Goal: Task Accomplishment & Management: Use online tool/utility

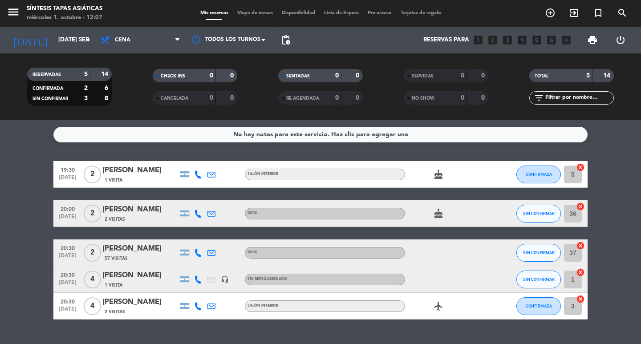
click at [247, 13] on span "Mapa de mesas" at bounding box center [255, 13] width 45 height 5
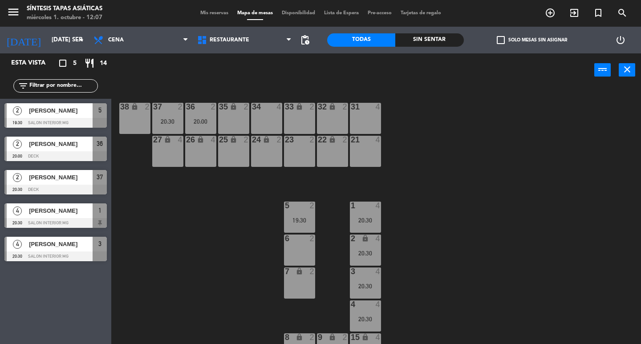
scroll to position [45, 0]
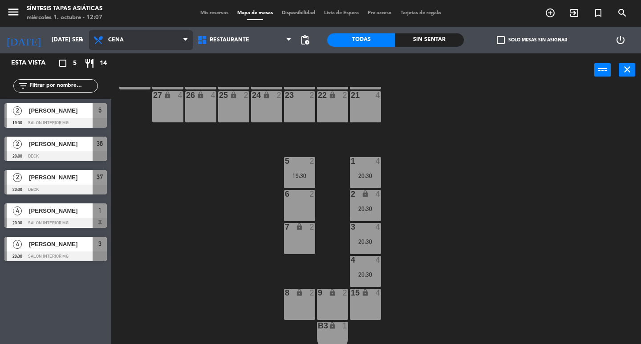
click at [134, 42] on span "Cena" at bounding box center [141, 40] width 104 height 20
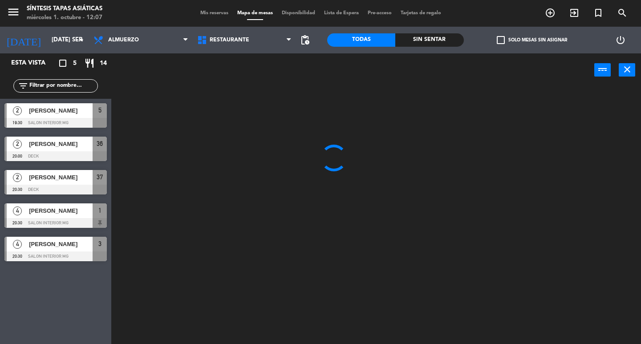
scroll to position [0, 0]
click at [128, 58] on ng-component "menu Síntesis Tapas Asiáticas miércoles 1. octubre - 12:07 Mis reservas Mapa de…" at bounding box center [320, 172] width 641 height 344
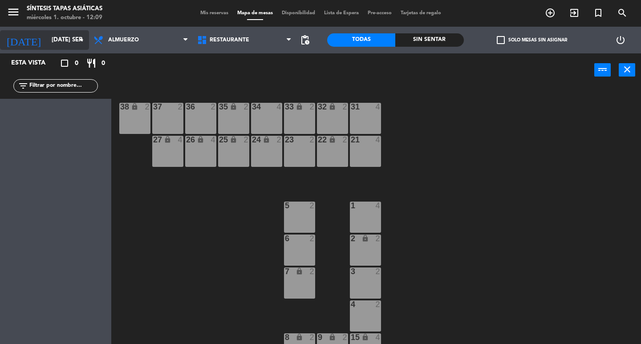
click at [77, 39] on icon "arrow_drop_down" at bounding box center [81, 40] width 11 height 11
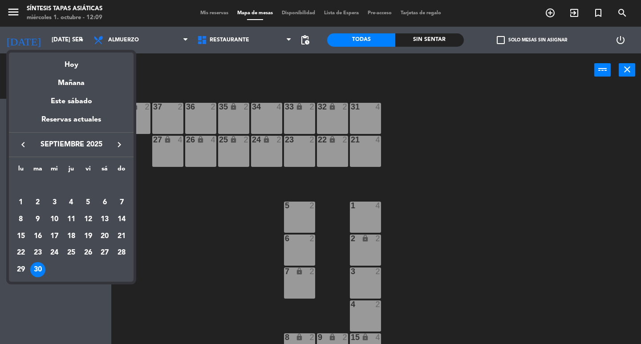
click at [118, 144] on icon "keyboard_arrow_right" at bounding box center [119, 144] width 11 height 11
click at [53, 201] on div "1" at bounding box center [54, 202] width 15 height 15
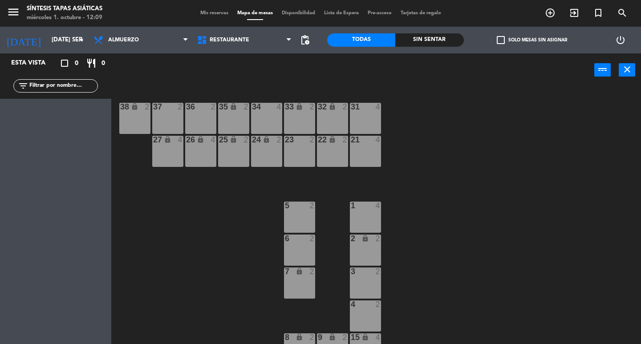
type input "mié. [DATE]"
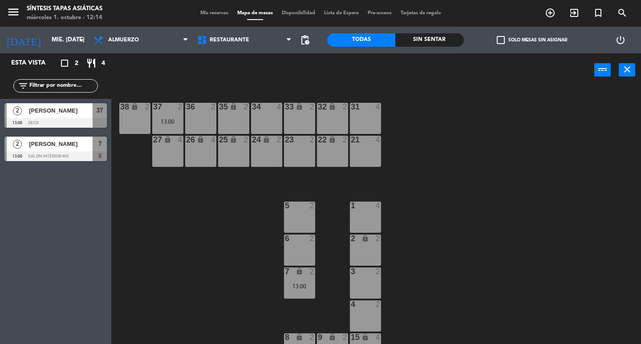
drag, startPoint x: 182, startPoint y: 223, endPoint x: 178, endPoint y: 206, distance: 17.4
click at [184, 223] on div "31 4 32 lock 2 33 lock 2 34 4 35 lock 2 36 2 37 2 13:00 38 lock 2 21 4 22 lock …" at bounding box center [378, 215] width 523 height 257
click at [158, 111] on div "37 2" at bounding box center [167, 107] width 31 height 9
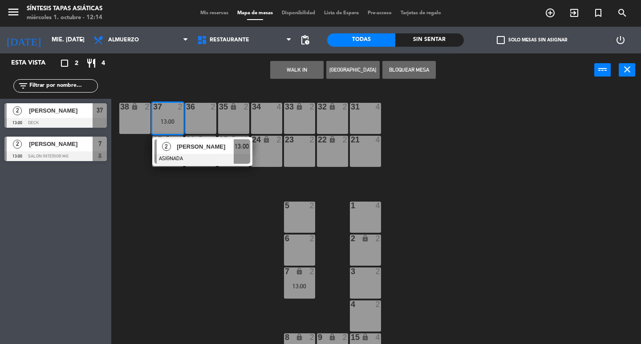
click at [177, 219] on div "31 4 32 lock 2 33 lock 2 34 4 35 lock 2 36 2 37 2 13:00 2 [PERSON_NAME] ASIGNAD…" at bounding box center [378, 215] width 523 height 257
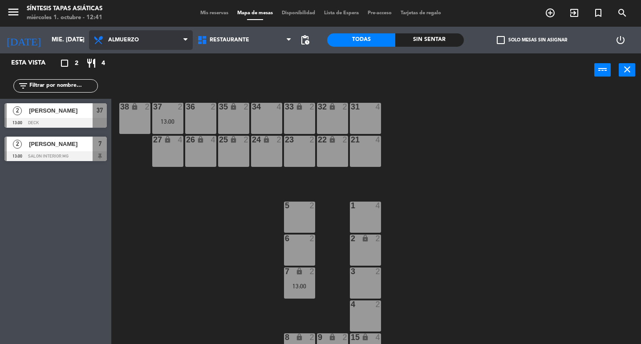
click at [175, 35] on span "Almuerzo" at bounding box center [141, 40] width 104 height 20
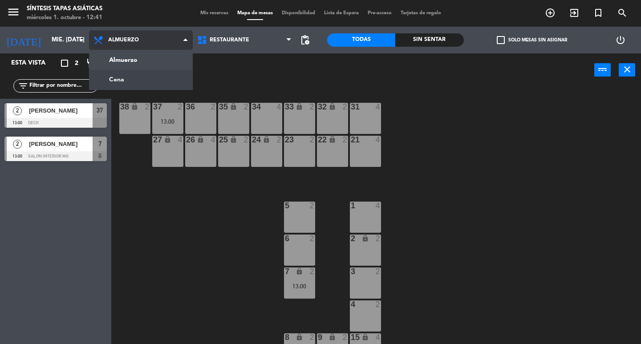
click at [136, 81] on ng-component "menu Síntesis Tapas Asiáticas miércoles 1. octubre - 12:41 Mis reservas Mapa de…" at bounding box center [320, 172] width 641 height 344
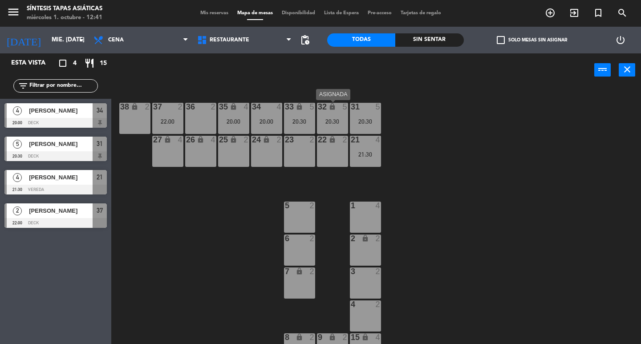
click at [334, 125] on div "32 lock 5 20:30" at bounding box center [332, 118] width 31 height 31
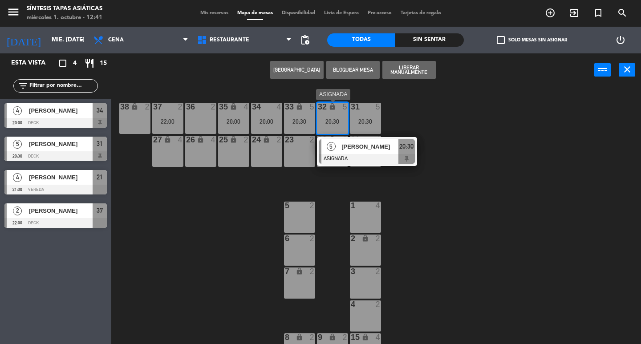
click at [349, 147] on span "[PERSON_NAME]" at bounding box center [369, 146] width 57 height 9
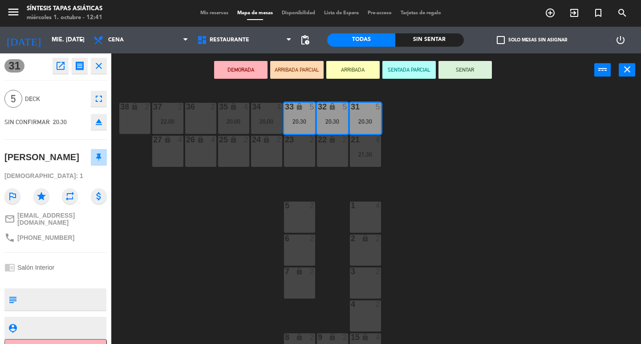
drag, startPoint x: 468, startPoint y: 211, endPoint x: 490, endPoint y: 187, distance: 32.5
click at [470, 211] on div "31 5 20:30 32 lock 5 20:30 33 lock 5 20:30 34 4 20:00 35 lock 4 20:00 36 2 37 2…" at bounding box center [378, 215] width 523 height 257
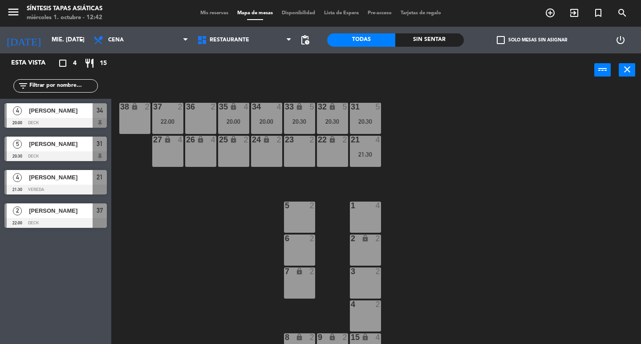
click at [370, 284] on div "3 2" at bounding box center [365, 282] width 31 height 31
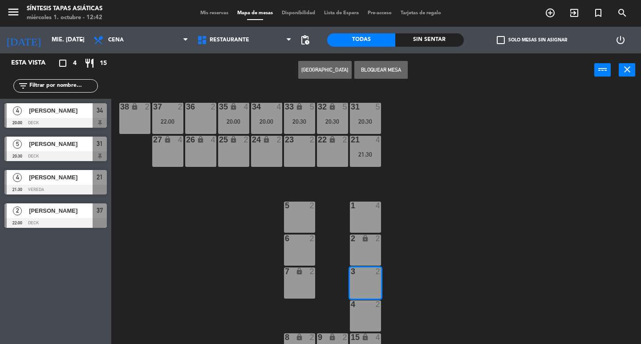
click at [320, 70] on button "[GEOGRAPHIC_DATA]" at bounding box center [324, 70] width 53 height 18
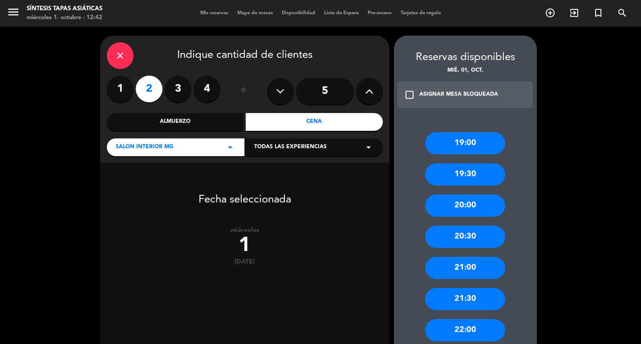
click at [364, 92] on button at bounding box center [369, 91] width 27 height 27
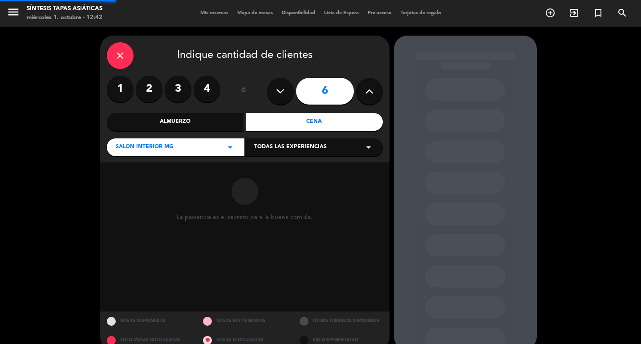
click at [313, 95] on input "6" at bounding box center [325, 91] width 58 height 27
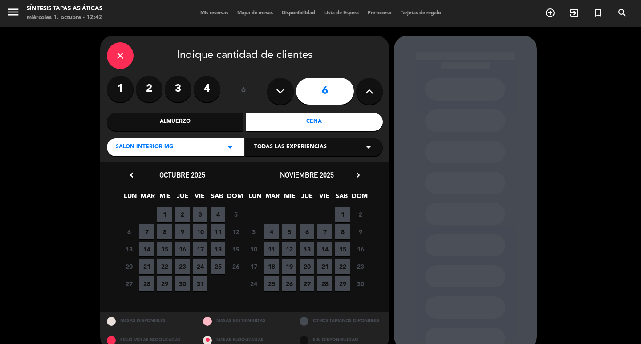
click at [162, 210] on span "1" at bounding box center [164, 214] width 15 height 15
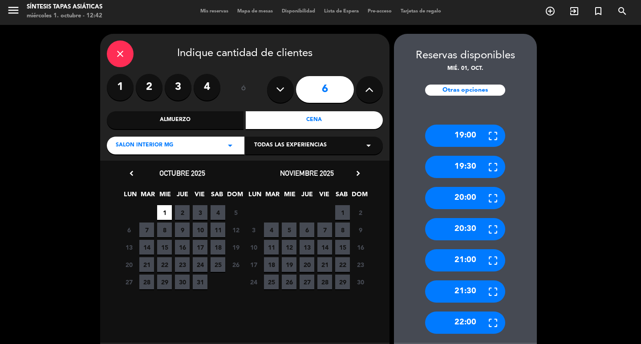
click at [465, 261] on div "21:00" at bounding box center [465, 260] width 80 height 22
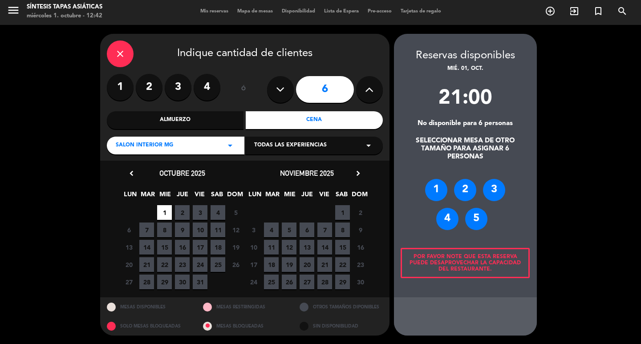
click at [474, 215] on div "5" at bounding box center [476, 219] width 22 height 22
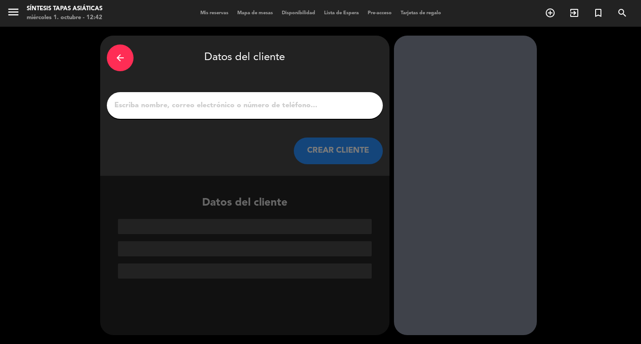
scroll to position [0, 0]
click at [183, 105] on input "1" at bounding box center [244, 105] width 263 height 12
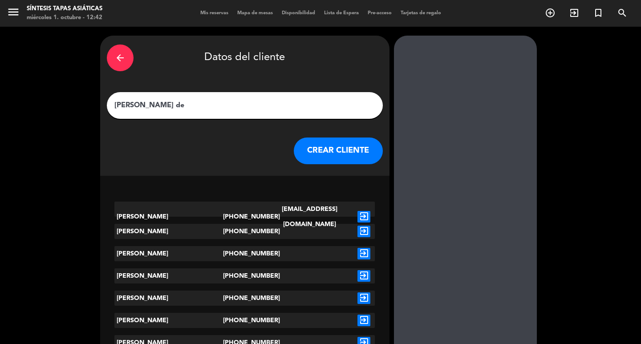
type input "[PERSON_NAME] de"
click at [364, 211] on icon "exit_to_app" at bounding box center [363, 217] width 13 height 12
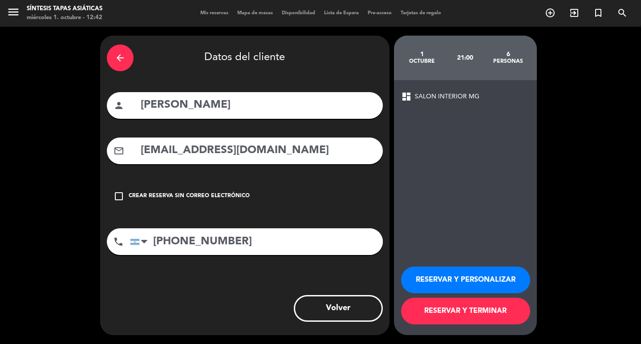
click at [119, 197] on icon "check_box_outline_blank" at bounding box center [118, 196] width 11 height 11
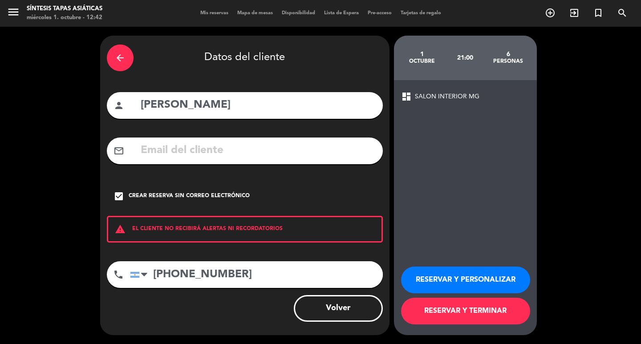
click at [457, 300] on button "RESERVAR Y TERMINAR" at bounding box center [465, 311] width 129 height 27
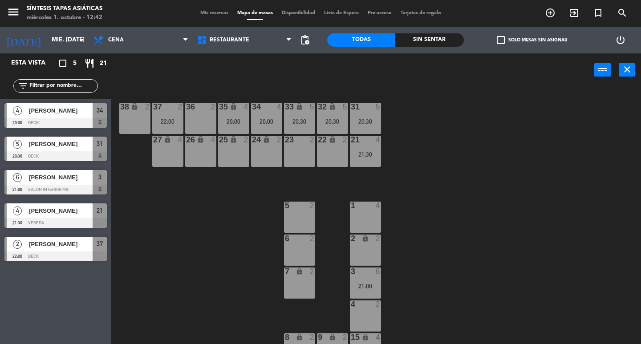
scroll to position [89, 0]
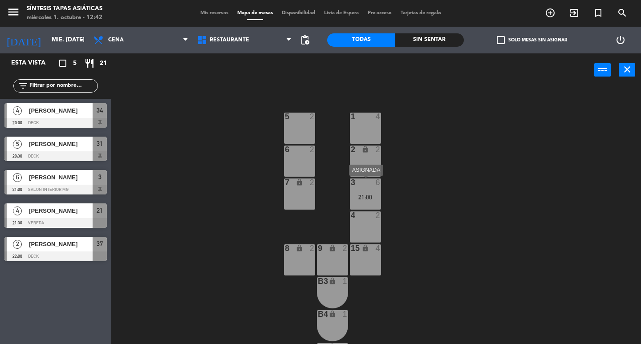
click at [376, 197] on div "21:00" at bounding box center [365, 197] width 31 height 6
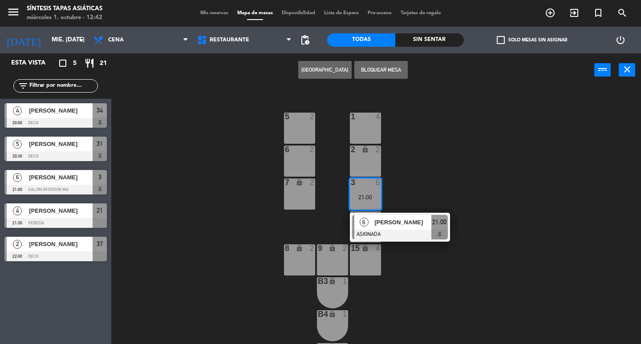
click at [382, 220] on span "[PERSON_NAME]" at bounding box center [402, 222] width 57 height 9
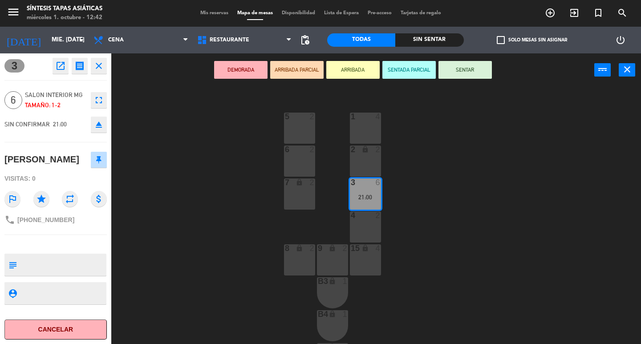
click at [358, 221] on div "4 2" at bounding box center [365, 226] width 31 height 31
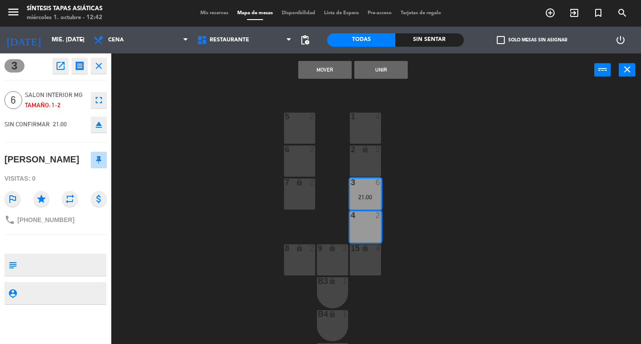
click at [380, 74] on button "Unir" at bounding box center [380, 70] width 53 height 18
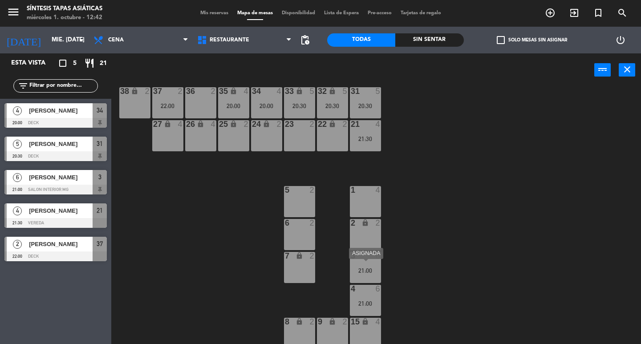
scroll to position [0, 0]
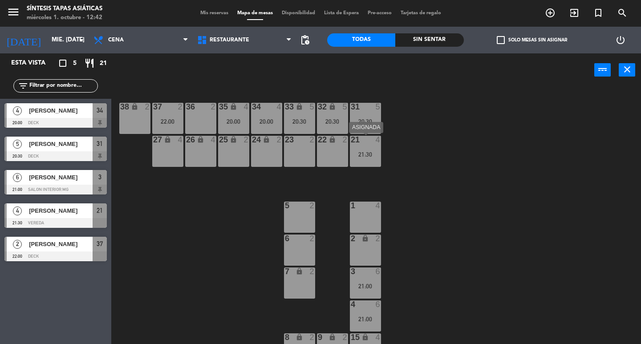
click at [373, 156] on div "21:30" at bounding box center [365, 154] width 31 height 6
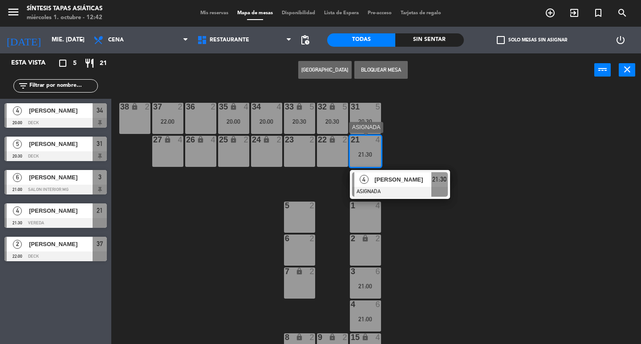
click at [399, 180] on span "[PERSON_NAME]" at bounding box center [402, 179] width 57 height 9
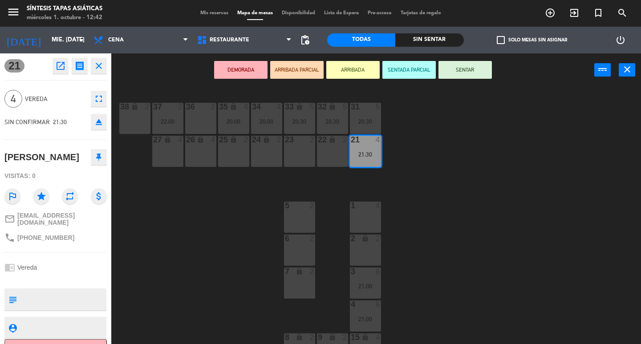
click at [323, 158] on div "22 lock 2" at bounding box center [332, 151] width 31 height 31
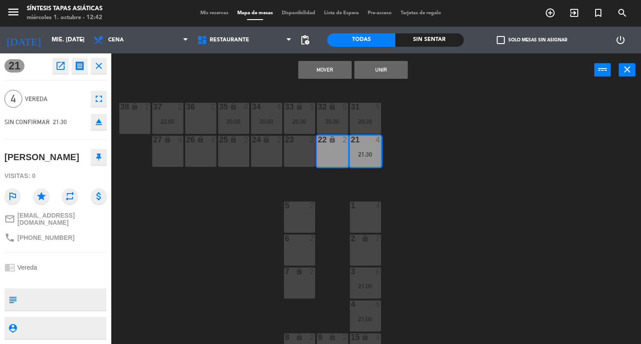
click at [439, 145] on div "31 5 20:30 32 lock 5 20:30 33 lock 5 20:30 34 4 20:00 35 lock 4 20:00 36 2 37 2…" at bounding box center [378, 215] width 523 height 257
